Goal: Task Accomplishment & Management: Manage account settings

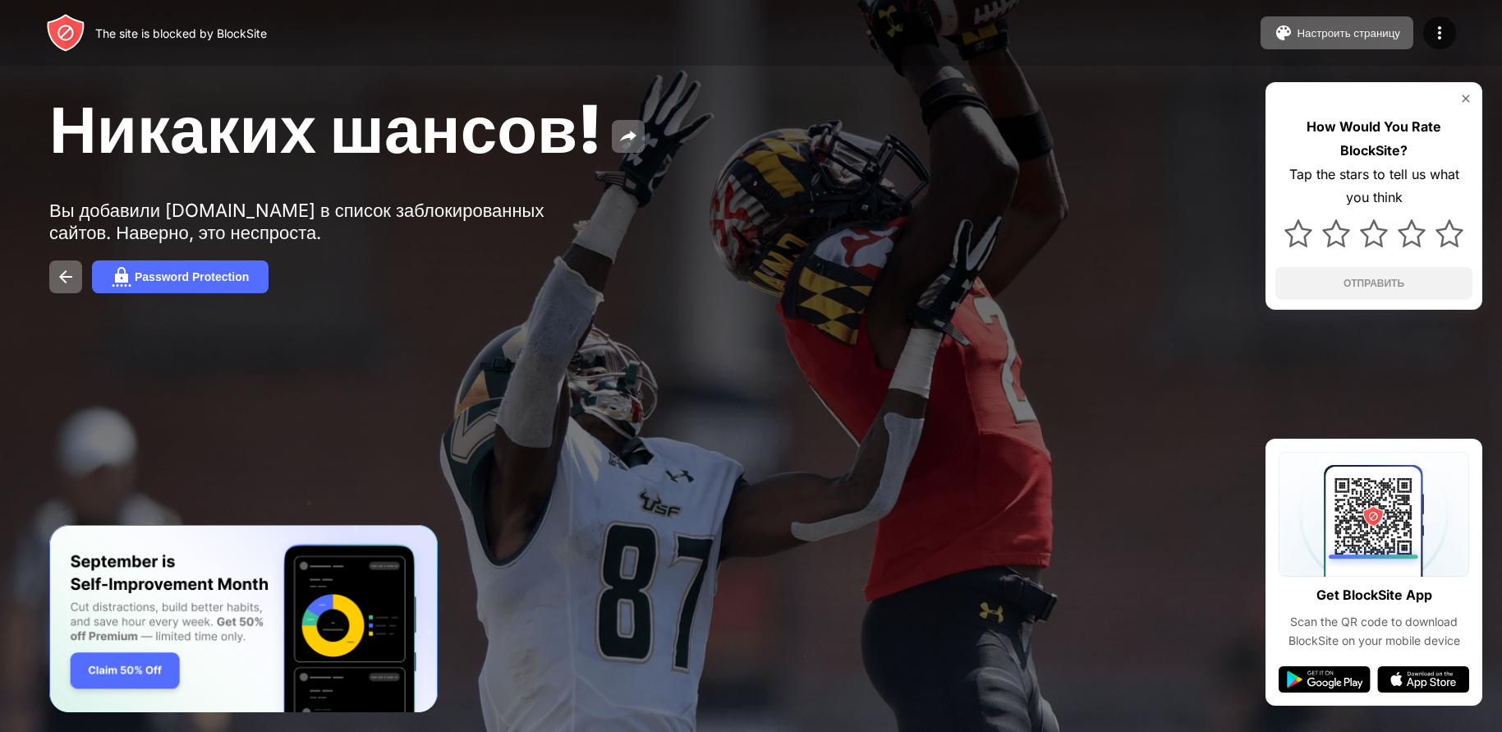
drag, startPoint x: 0, startPoint y: 0, endPoint x: 1138, endPoint y: 168, distance: 1150.9
click at [1138, 168] on div "Никаких шансов! Вы добавили instagram.com в список заблокированных сайтов. Наве…" at bounding box center [751, 191] width 1502 height 382
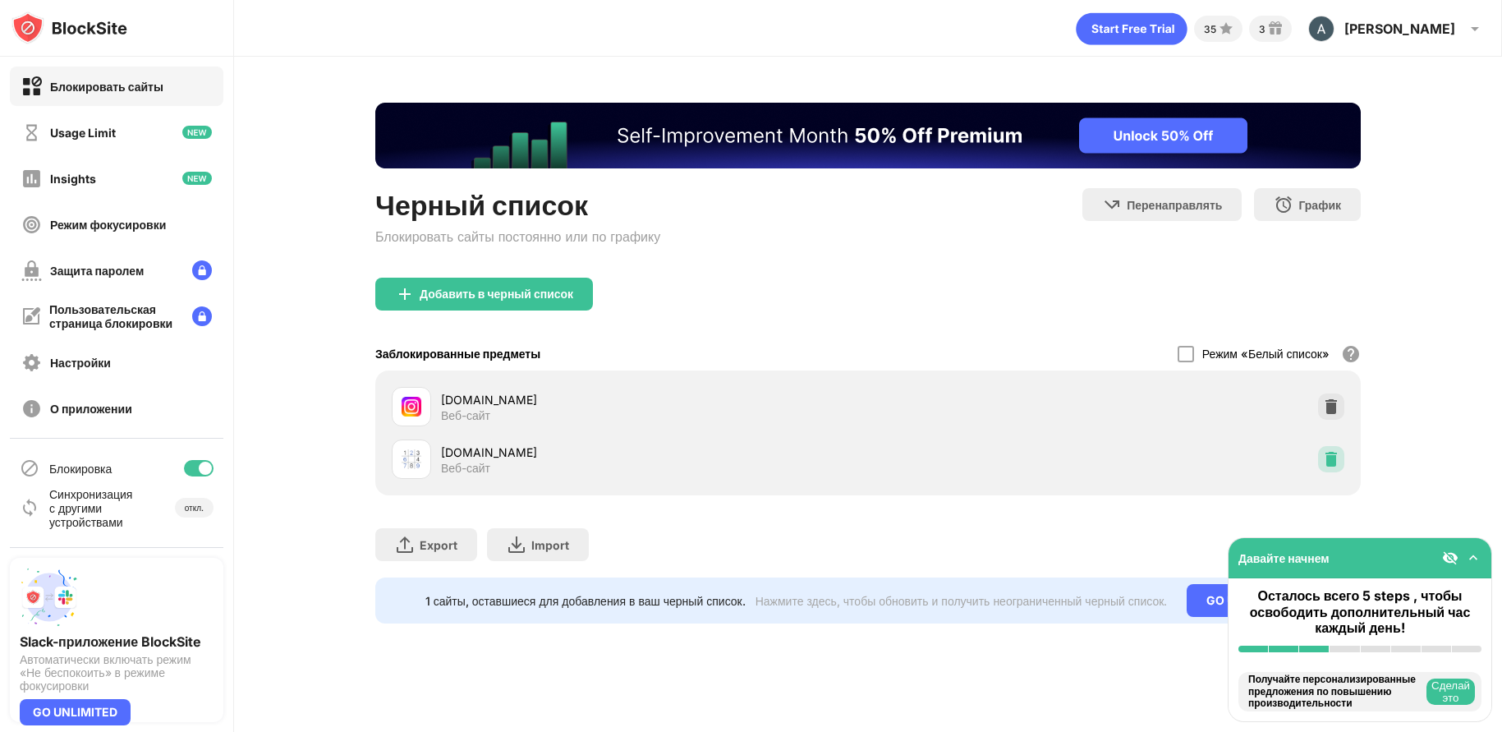
click at [1332, 458] on img at bounding box center [1331, 459] width 16 height 16
